Goal: Information Seeking & Learning: Learn about a topic

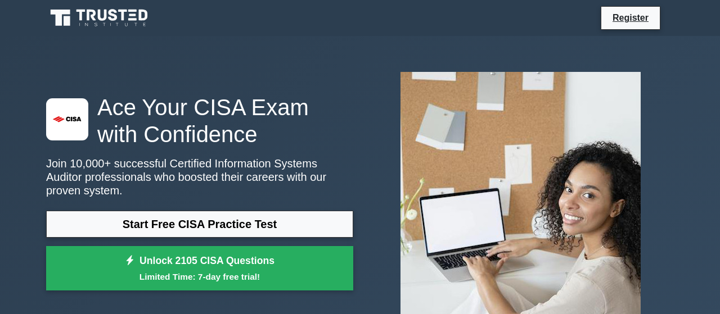
scroll to position [90, 0]
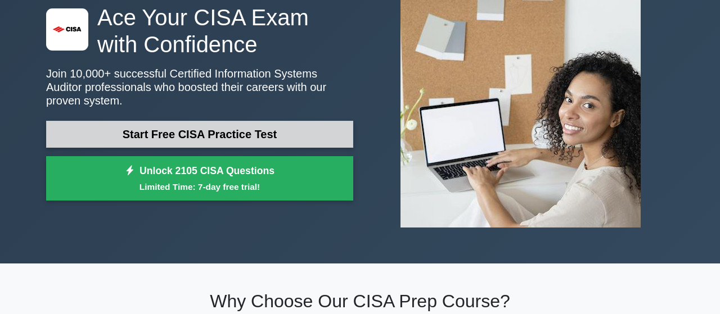
click at [218, 122] on link "Start Free CISA Practice Test" at bounding box center [199, 134] width 307 height 27
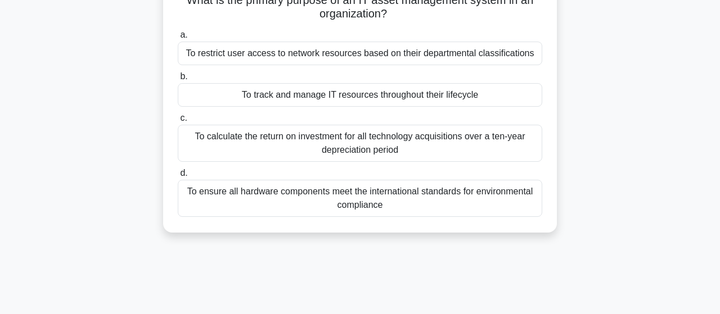
scroll to position [54, 0]
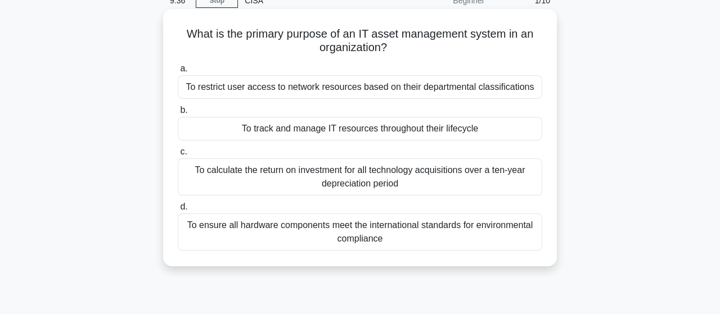
click at [329, 134] on div "To track and manage IT resources throughout their lifecycle" at bounding box center [360, 129] width 365 height 24
click at [178, 114] on input "b. To track and manage IT resources throughout their lifecycle" at bounding box center [178, 110] width 0 height 7
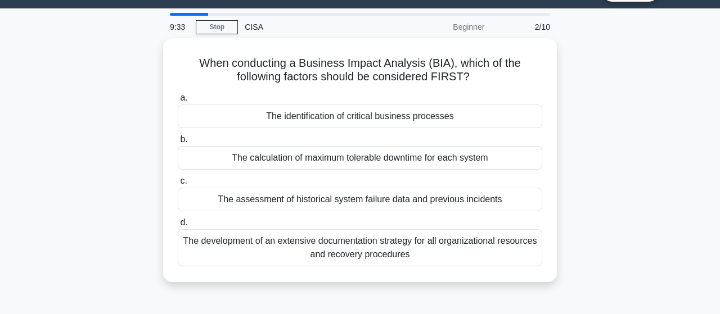
scroll to position [30, 0]
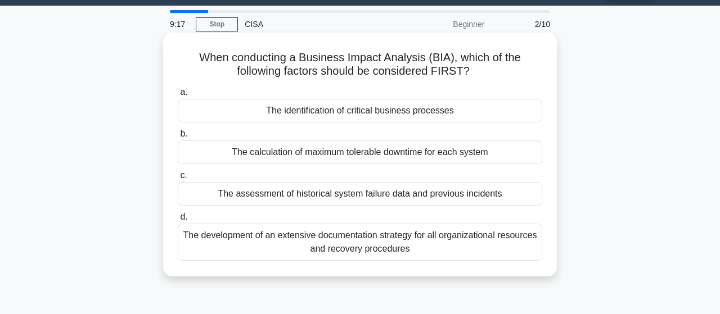
click at [338, 116] on div "The identification of critical business processes" at bounding box center [360, 111] width 365 height 24
click at [178, 96] on input "a. The identification of critical business processes" at bounding box center [178, 92] width 0 height 7
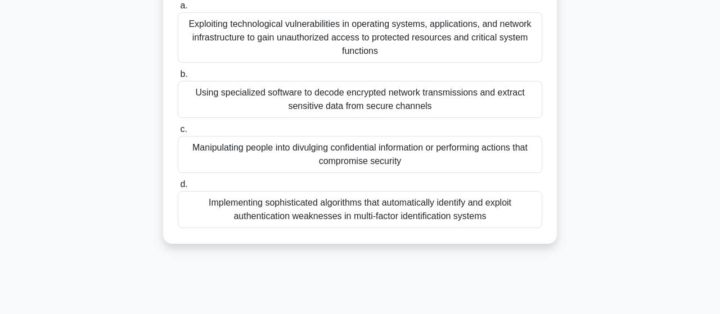
scroll to position [107, 0]
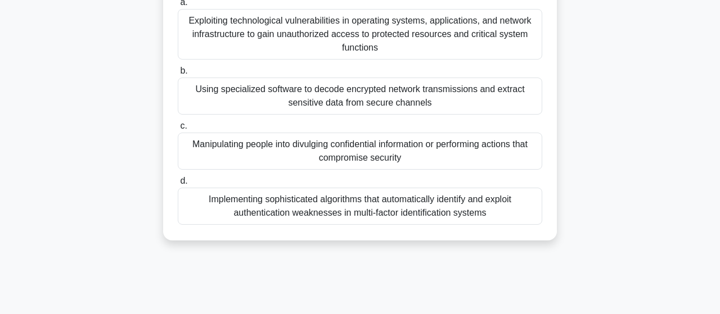
click at [364, 148] on div "Manipulating people into divulging confidential information or performing actio…" at bounding box center [360, 151] width 365 height 37
click at [178, 130] on input "c. Manipulating people into divulging confidential information or performing ac…" at bounding box center [178, 126] width 0 height 7
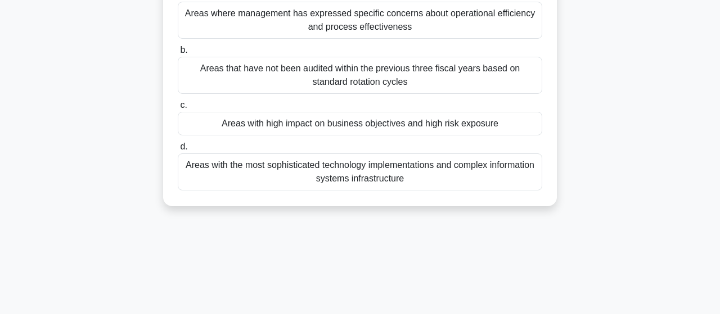
scroll to position [146, 0]
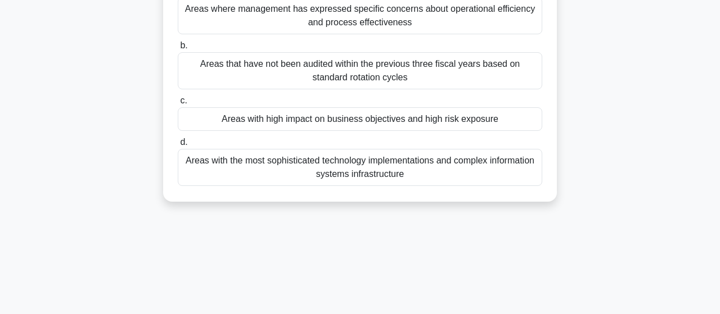
click at [384, 124] on div "Areas with high impact on business objectives and high risk exposure" at bounding box center [360, 119] width 365 height 24
click at [178, 105] on input "c. Areas with high impact on business objectives and high risk exposure" at bounding box center [178, 100] width 0 height 7
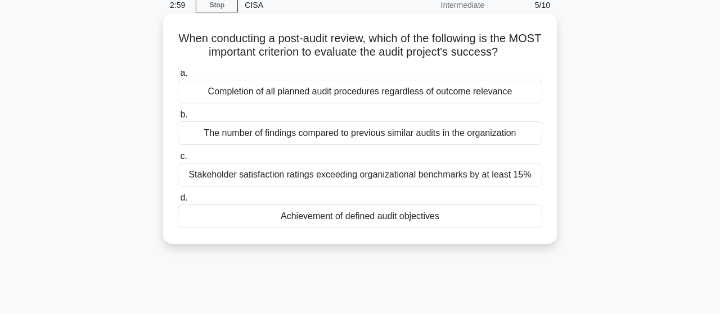
scroll to position [56, 0]
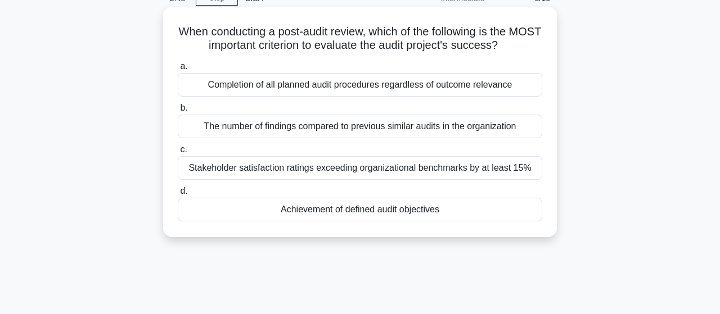
click at [323, 211] on div "Achievement of defined audit objectives" at bounding box center [360, 210] width 365 height 24
click at [178, 195] on input "d. Achievement of defined audit objectives" at bounding box center [178, 191] width 0 height 7
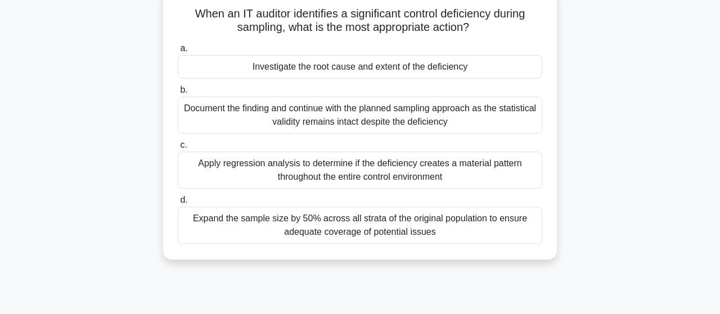
scroll to position [74, 0]
click at [416, 71] on div "Investigate the root cause and extent of the deficiency" at bounding box center [360, 68] width 365 height 24
click at [178, 53] on input "a. Investigate the root cause and extent of the deficiency" at bounding box center [178, 49] width 0 height 7
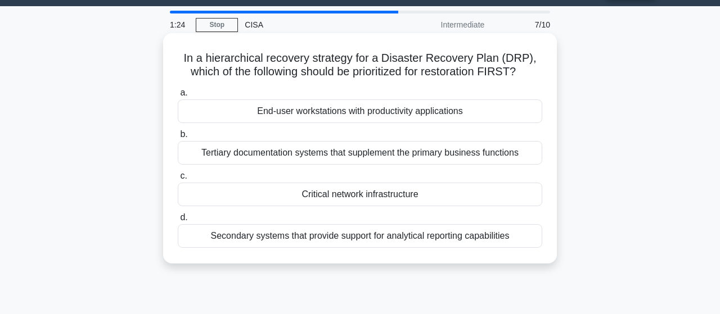
scroll to position [30, 0]
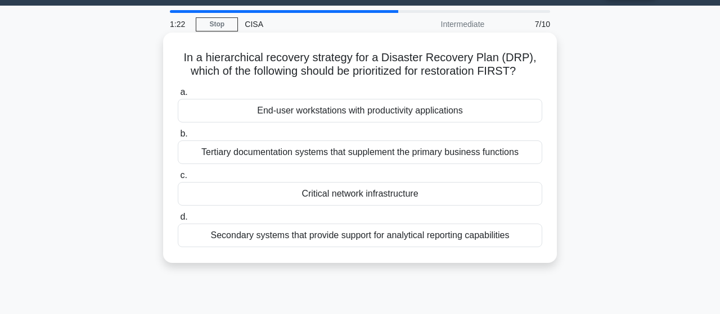
click at [377, 154] on div "Tertiary documentation systems that supplement the primary business functions" at bounding box center [360, 153] width 365 height 24
click at [178, 138] on input "b. Tertiary documentation systems that supplement the primary business functions" at bounding box center [178, 134] width 0 height 7
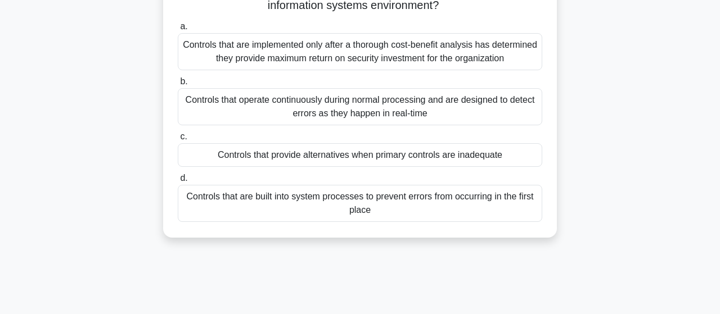
scroll to position [100, 0]
click at [377, 155] on div "Controls that provide alternatives when primary controls are inadequate" at bounding box center [360, 154] width 365 height 24
click at [178, 140] on input "c. Controls that provide alternatives when primary controls are inadequate" at bounding box center [178, 135] width 0 height 7
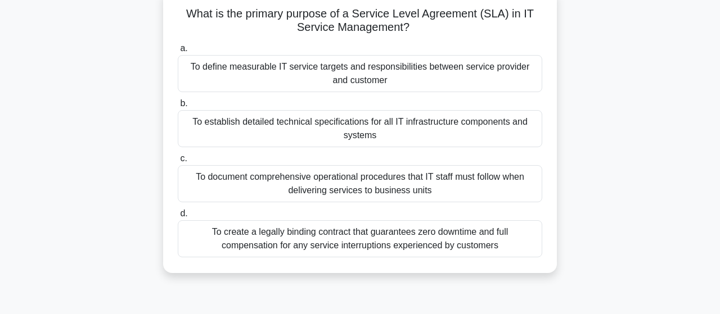
scroll to position [78, 0]
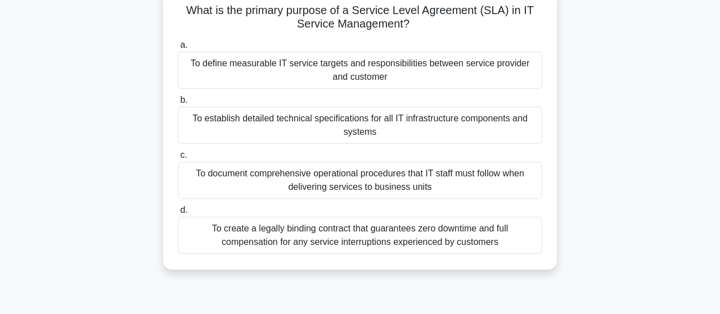
click at [372, 80] on div "To define measurable IT service targets and responsibilities between service pr…" at bounding box center [360, 70] width 365 height 37
click at [178, 49] on input "a. To define measurable IT service targets and responsibilities between service…" at bounding box center [178, 45] width 0 height 7
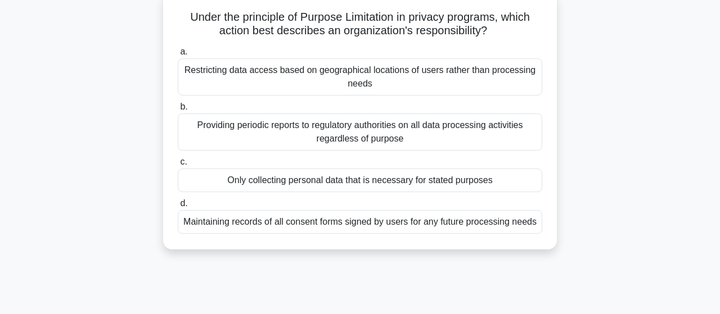
scroll to position [71, 0]
click at [348, 181] on div "Only collecting personal data that is necessary for stated purposes" at bounding box center [360, 180] width 365 height 24
click at [178, 165] on input "c. Only collecting personal data that is necessary for stated purposes" at bounding box center [178, 161] width 0 height 7
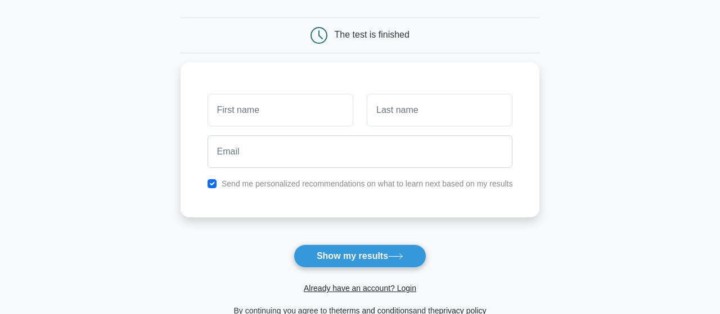
scroll to position [101, 0]
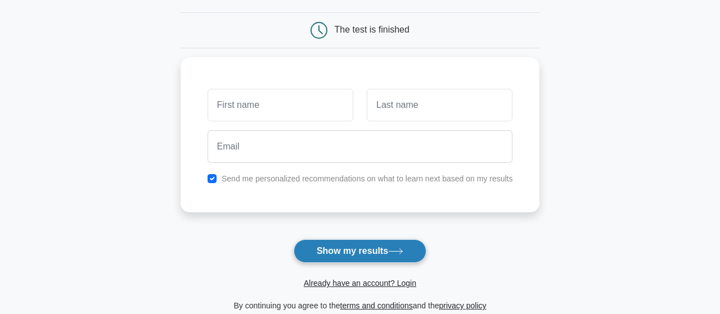
click at [349, 245] on button "Show my results" at bounding box center [360, 252] width 133 height 24
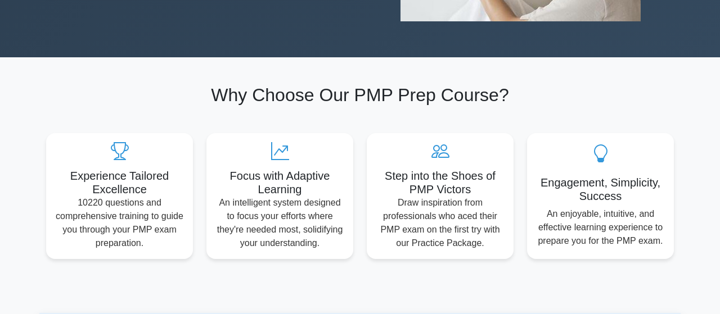
scroll to position [302, 0]
